Goal: Information Seeking & Learning: Learn about a topic

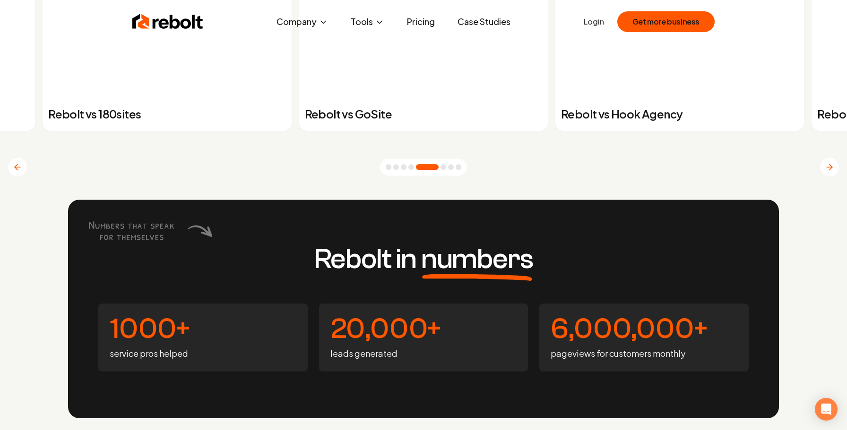
scroll to position [3908, 0]
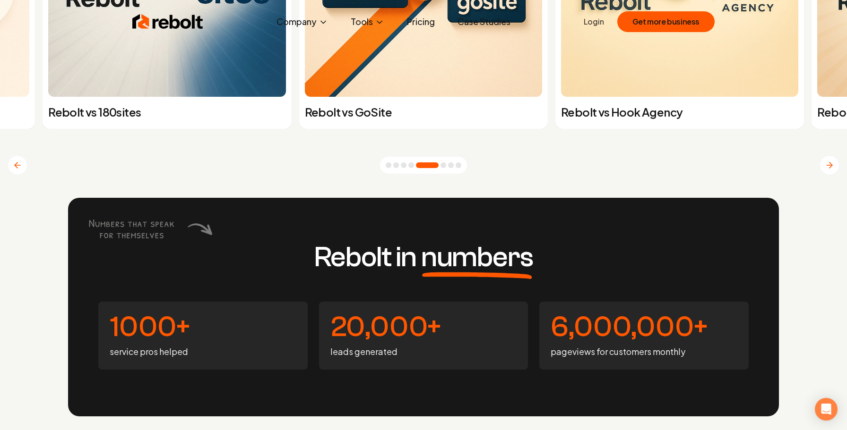
click at [429, 22] on link "Pricing" at bounding box center [420, 21] width 43 height 19
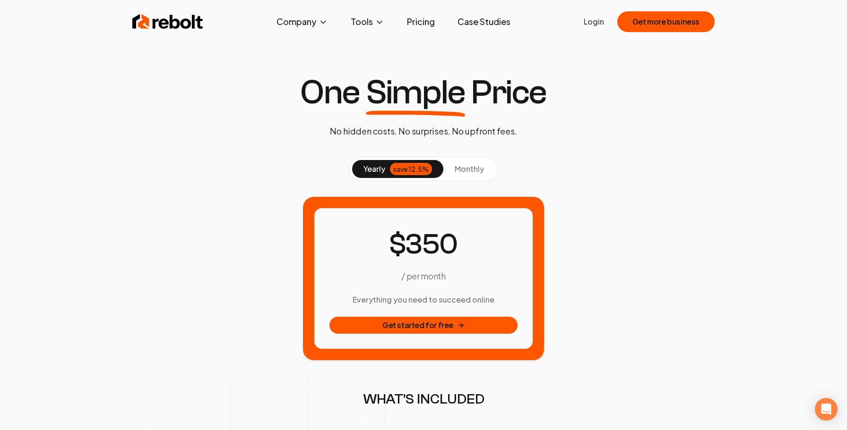
click at [463, 172] on span "monthly" at bounding box center [469, 169] width 29 height 10
click at [406, 172] on div "save 12.5%" at bounding box center [411, 169] width 42 height 12
click at [480, 23] on link "Case Studies" at bounding box center [484, 21] width 68 height 19
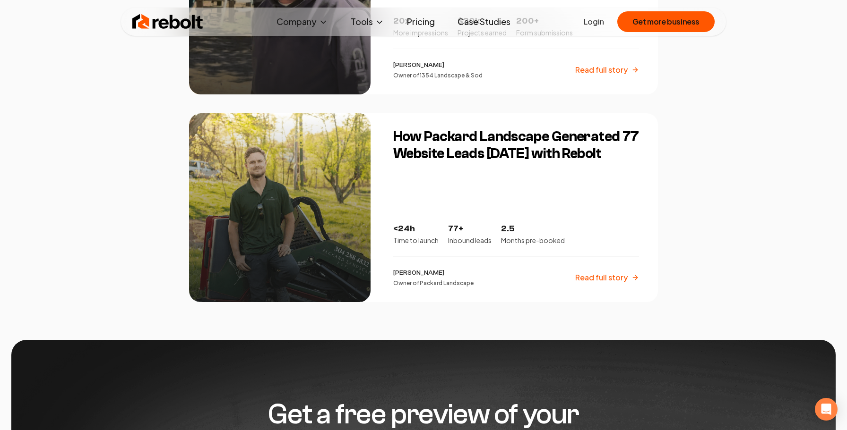
scroll to position [1576, 0]
